Goal: Task Accomplishment & Management: Use online tool/utility

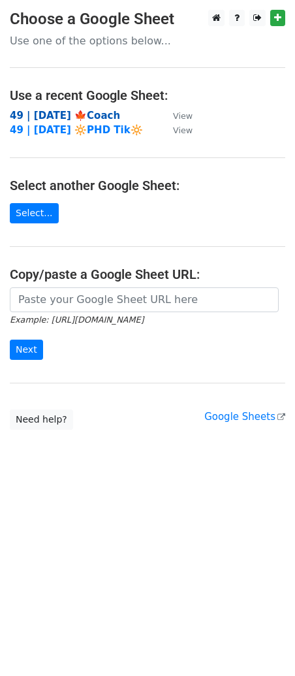
click at [35, 112] on strong "49 | [DATE] 🍁Coach" at bounding box center [65, 116] width 110 height 12
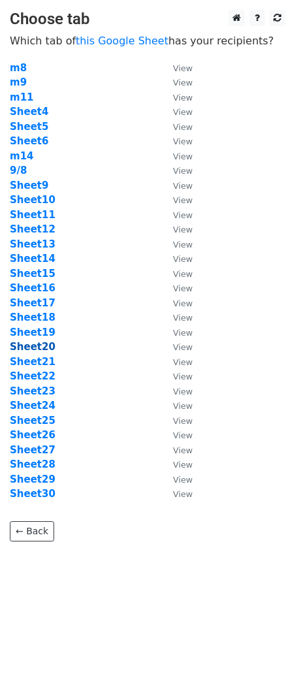
click at [42, 351] on strong "Sheet20" at bounding box center [33, 347] width 46 height 12
click at [41, 345] on strong "Sheet20" at bounding box center [33, 347] width 46 height 12
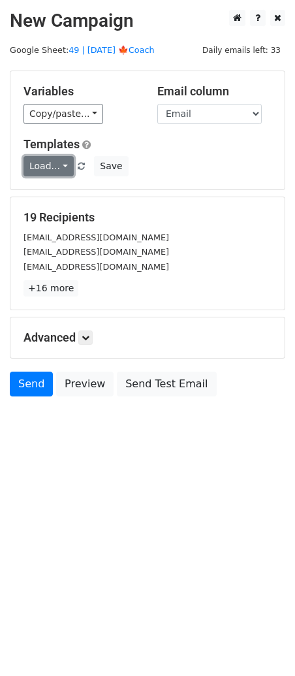
click at [55, 158] on link "Load..." at bounding box center [48, 166] width 50 height 20
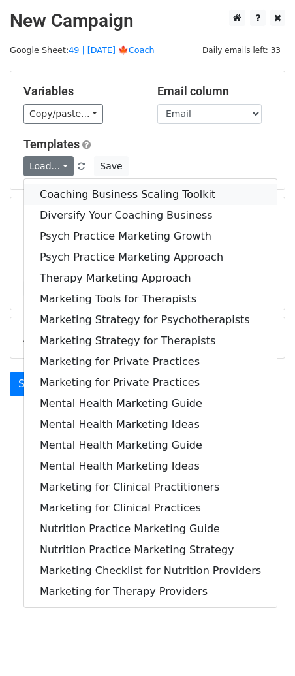
click at [80, 193] on link "Coaching Business Scaling Toolkit" at bounding box center [150, 194] width 253 height 21
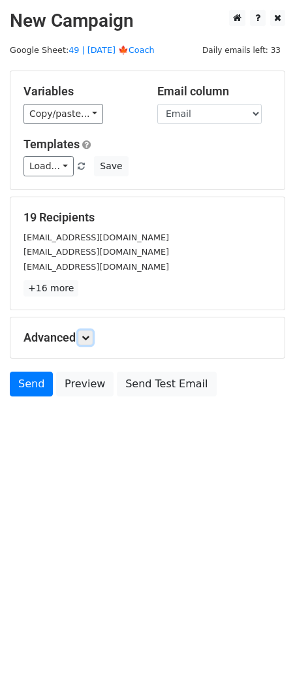
click at [89, 341] on link at bounding box center [85, 337] width 14 height 14
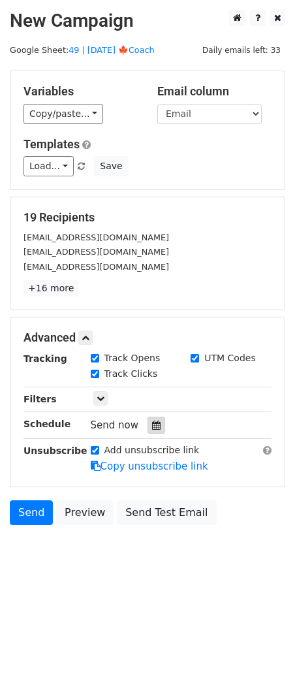
click at [152, 425] on icon at bounding box center [156, 424] width 8 height 9
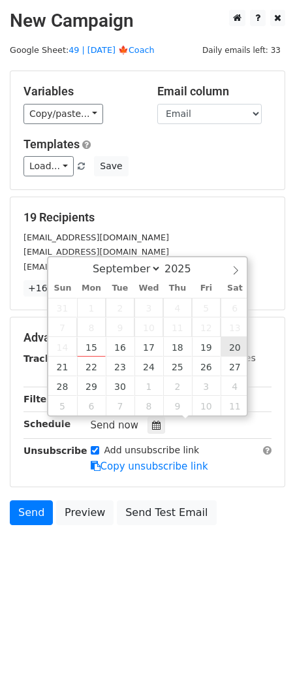
type input "2025-09-20 12:00"
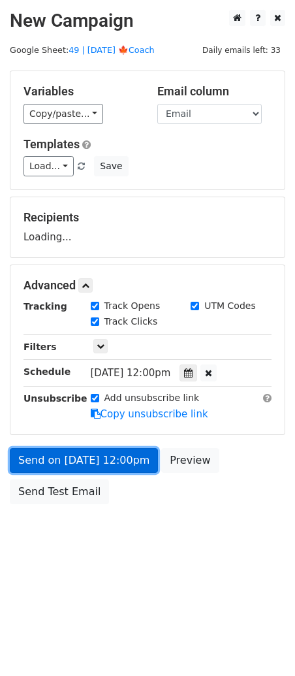
click at [122, 465] on link "Send on Sep 20 at 12:00pm" at bounding box center [84, 460] width 148 height 25
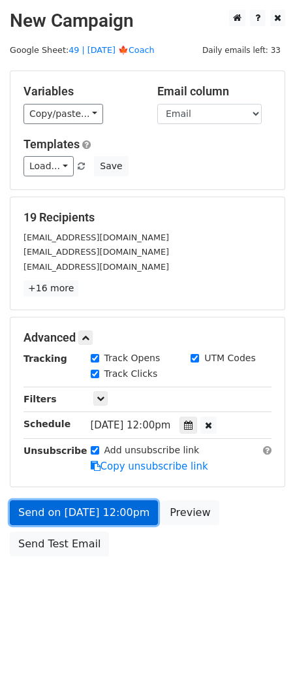
click at [43, 506] on link "Send on Sep 20 at 12:00pm" at bounding box center [84, 512] width 148 height 25
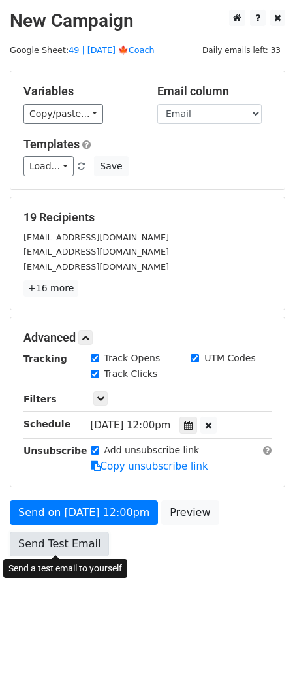
click at [31, 537] on link "Send Test Email" at bounding box center [59, 543] width 99 height 25
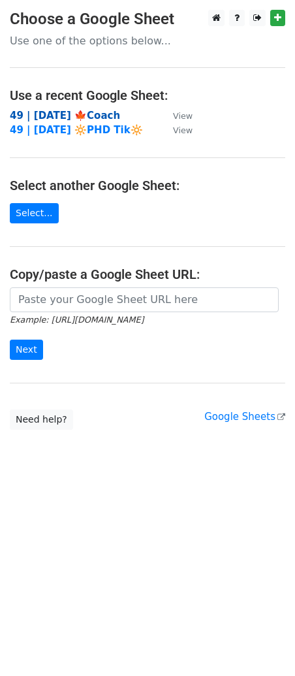
click at [40, 112] on strong "49 | [DATE] 🍁Coach" at bounding box center [65, 116] width 110 height 12
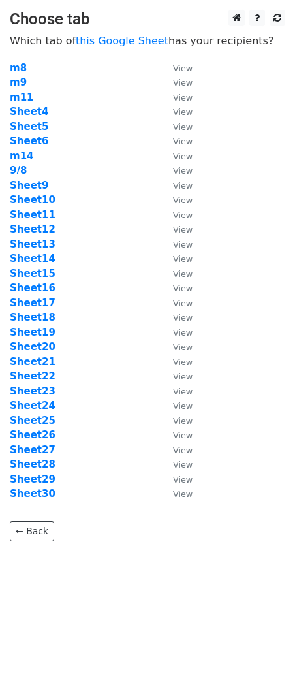
click at [42, 354] on td "Sheet21" at bounding box center [85, 361] width 150 height 15
click at [39, 361] on strong "Sheet21" at bounding box center [33, 362] width 46 height 12
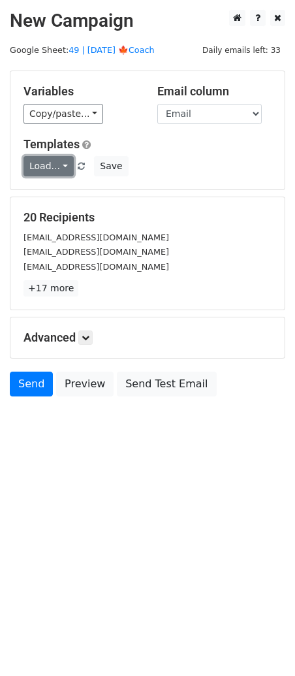
click at [49, 166] on link "Load..." at bounding box center [48, 166] width 50 height 20
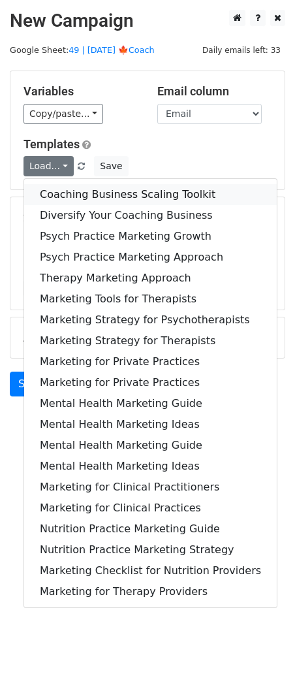
click at [59, 187] on link "Coaching Business Scaling Toolkit" at bounding box center [150, 194] width 253 height 21
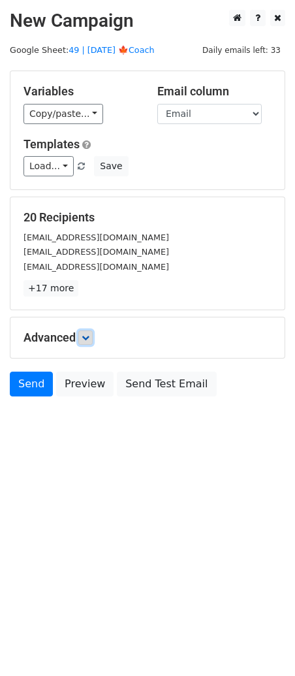
click at [86, 336] on icon at bounding box center [86, 338] width 8 height 8
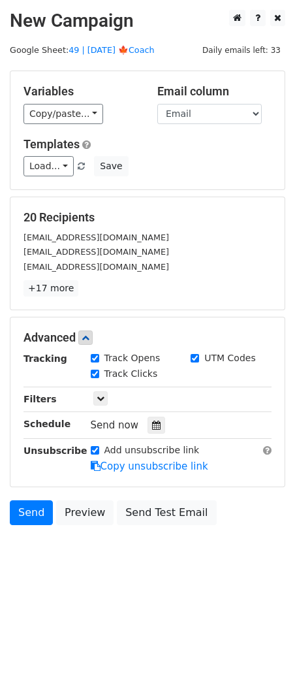
click at [161, 426] on div "Send now" at bounding box center [167, 425] width 153 height 18
click at [152, 426] on icon at bounding box center [156, 424] width 8 height 9
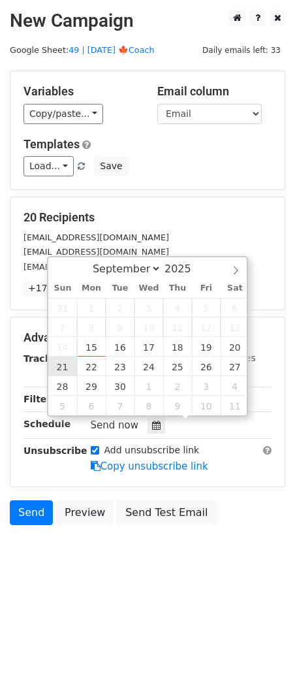
type input "2025-09-21 12:00"
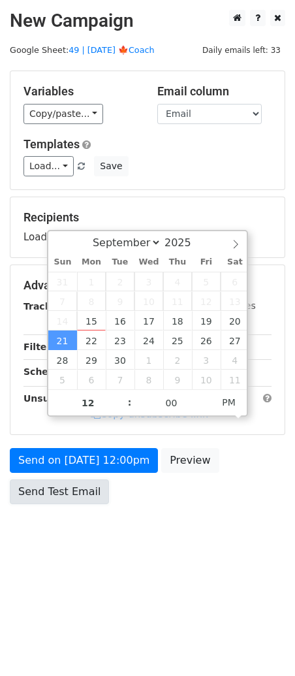
click at [64, 480] on link "Send Test Email" at bounding box center [59, 491] width 99 height 25
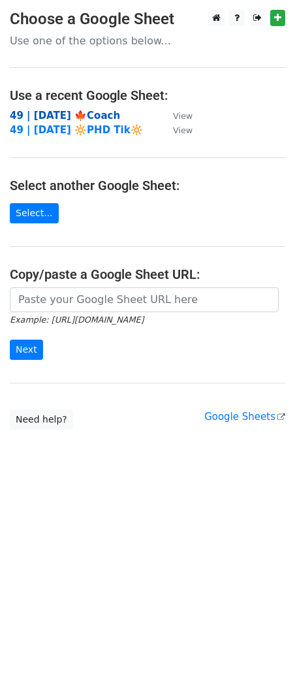
click at [77, 112] on strong "49 | [DATE] 🍁Coach" at bounding box center [65, 116] width 110 height 12
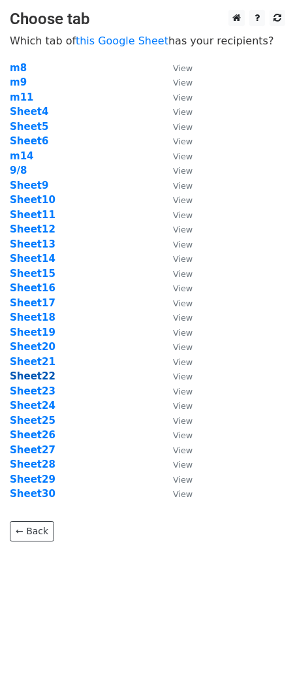
click at [42, 378] on strong "Sheet22" at bounding box center [33, 376] width 46 height 12
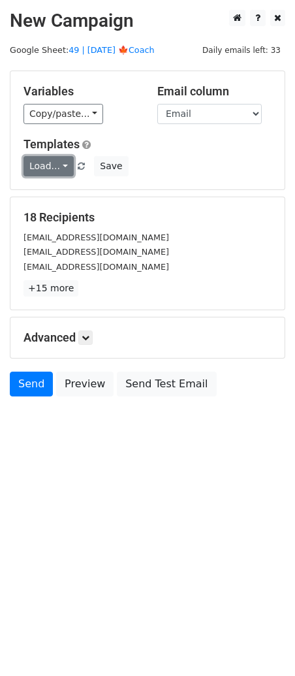
click at [30, 166] on link "Load..." at bounding box center [48, 166] width 50 height 20
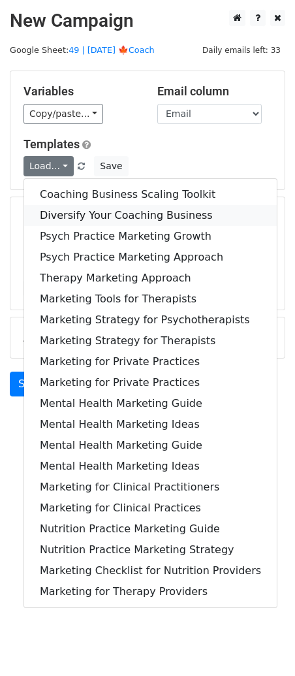
click at [89, 214] on link "Diversify Your Coaching Business" at bounding box center [150, 215] width 253 height 21
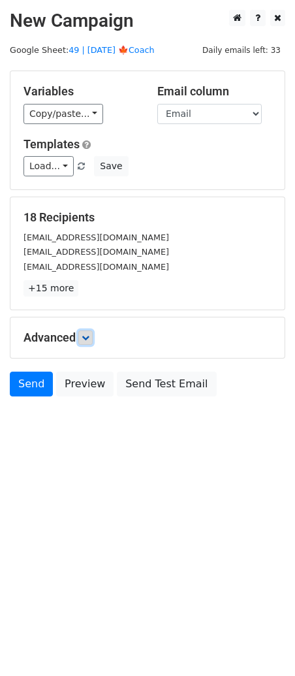
click at [89, 337] on icon at bounding box center [86, 338] width 8 height 8
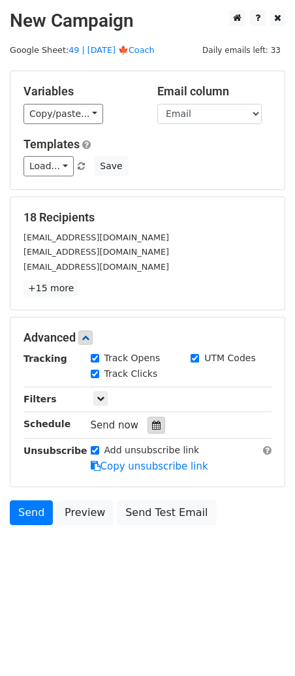
click at [152, 426] on icon at bounding box center [156, 424] width 8 height 9
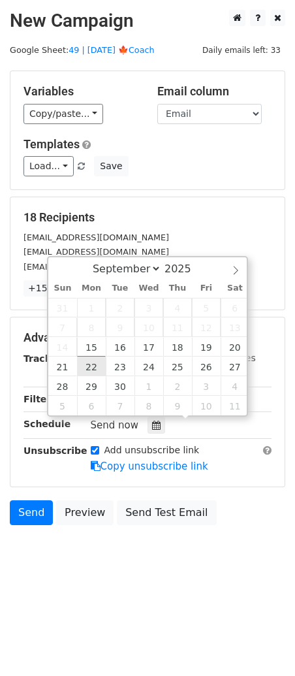
type input "[DATE] 12:00"
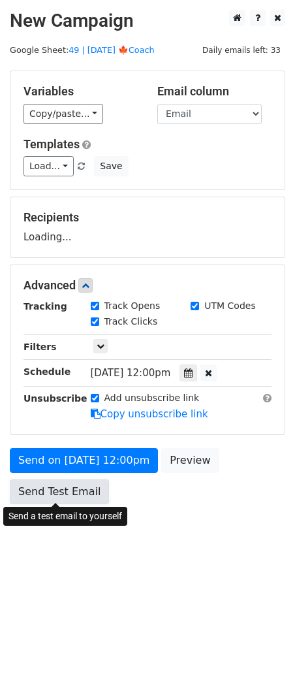
click at [70, 501] on link "Send Test Email" at bounding box center [59, 491] width 99 height 25
